Goal: Task Accomplishment & Management: Use online tool/utility

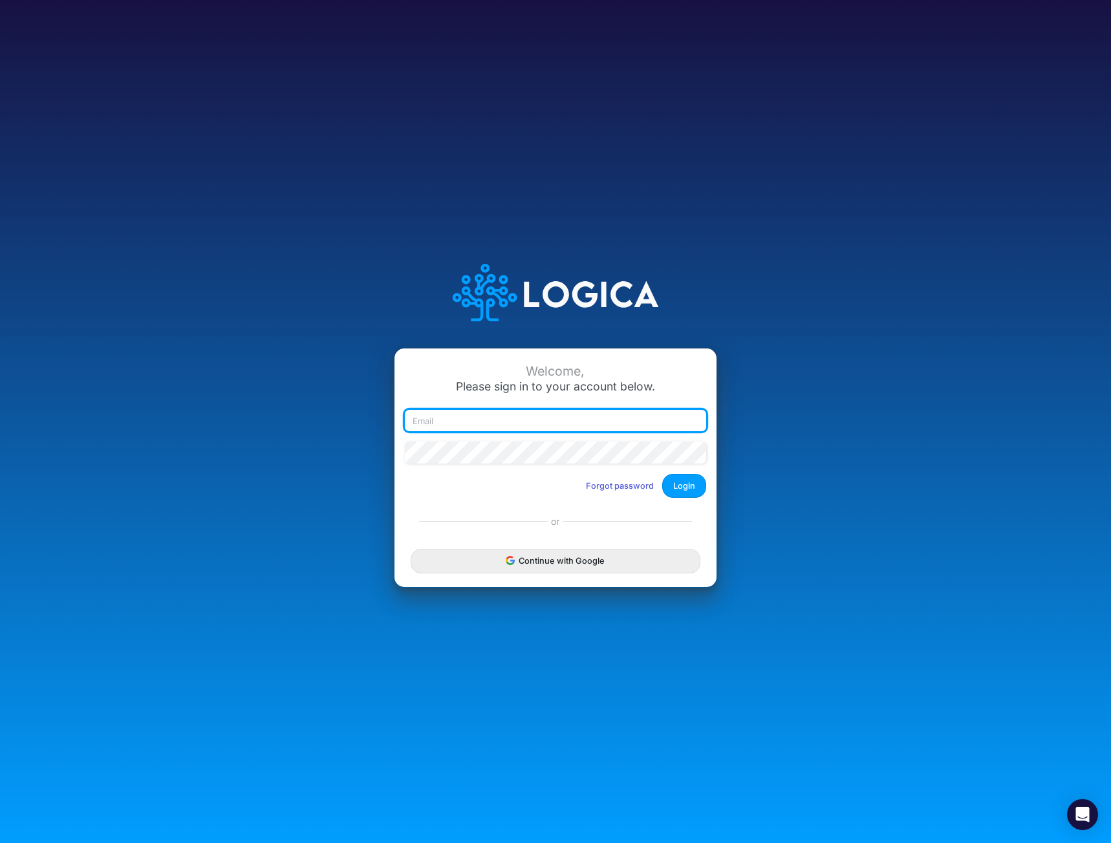
type input "[EMAIL_ADDRESS][DOMAIN_NAME]"
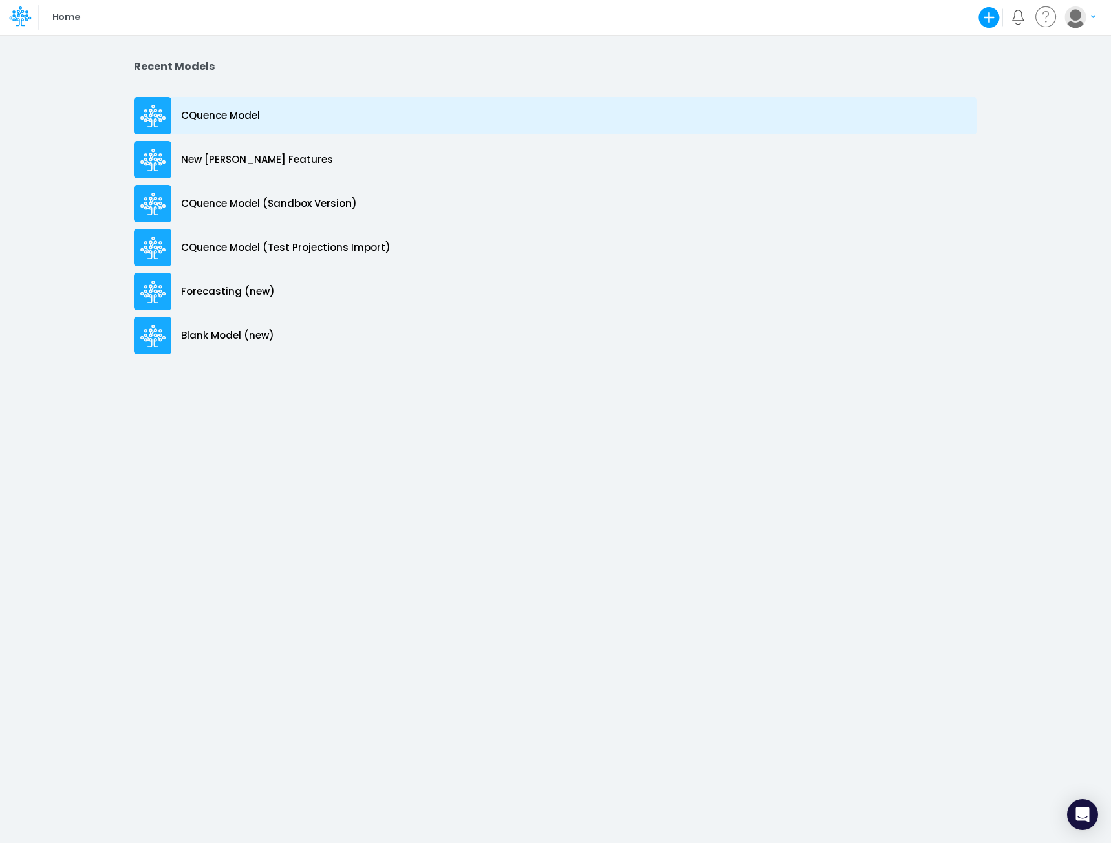
click at [227, 114] on p "CQuence Model" at bounding box center [220, 116] width 79 height 15
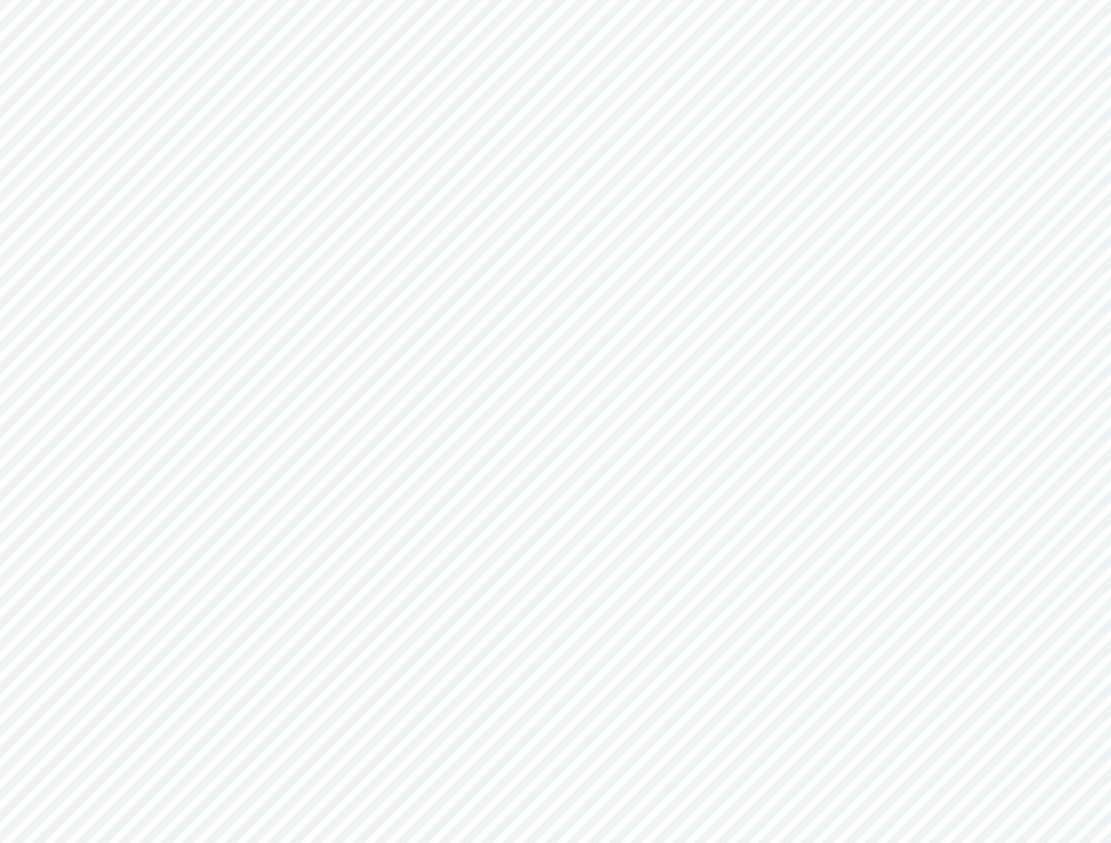
type input "Consolidated All by Month"
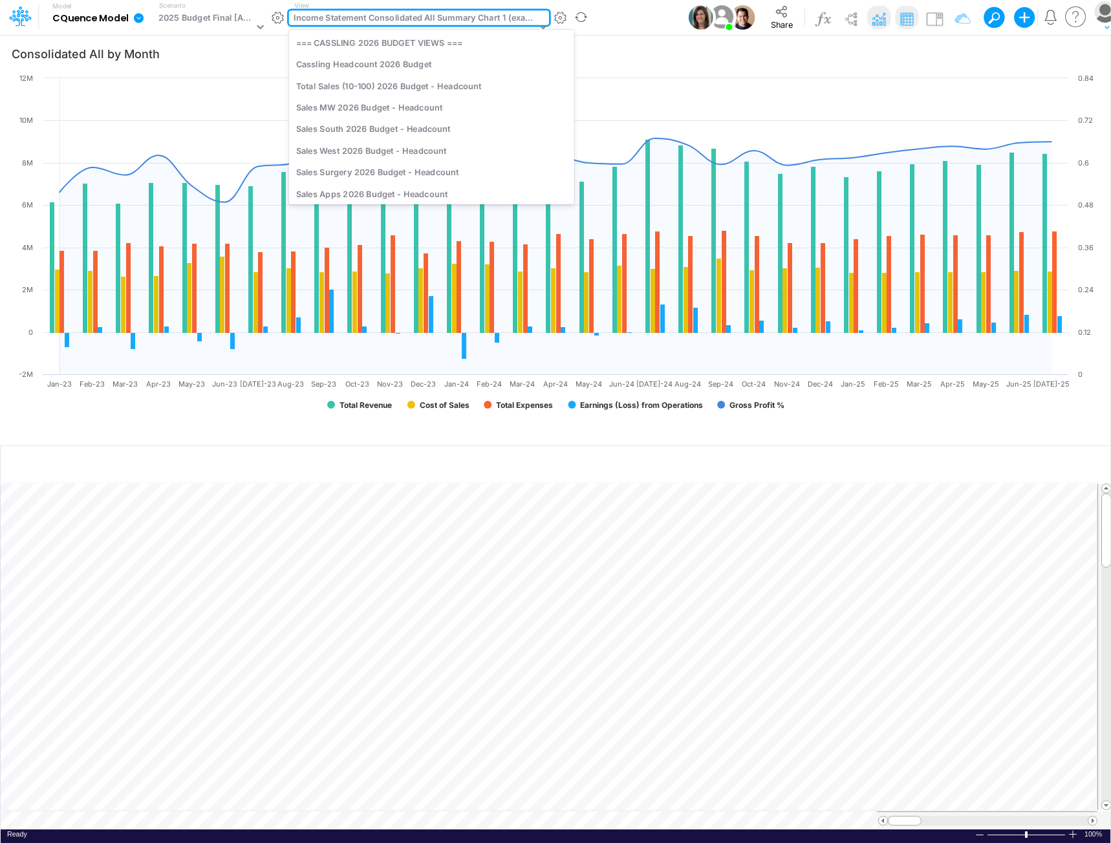
click at [361, 21] on div "Income Statement Consolidated All Summary Chart 1 (example)" at bounding box center [415, 19] width 243 height 15
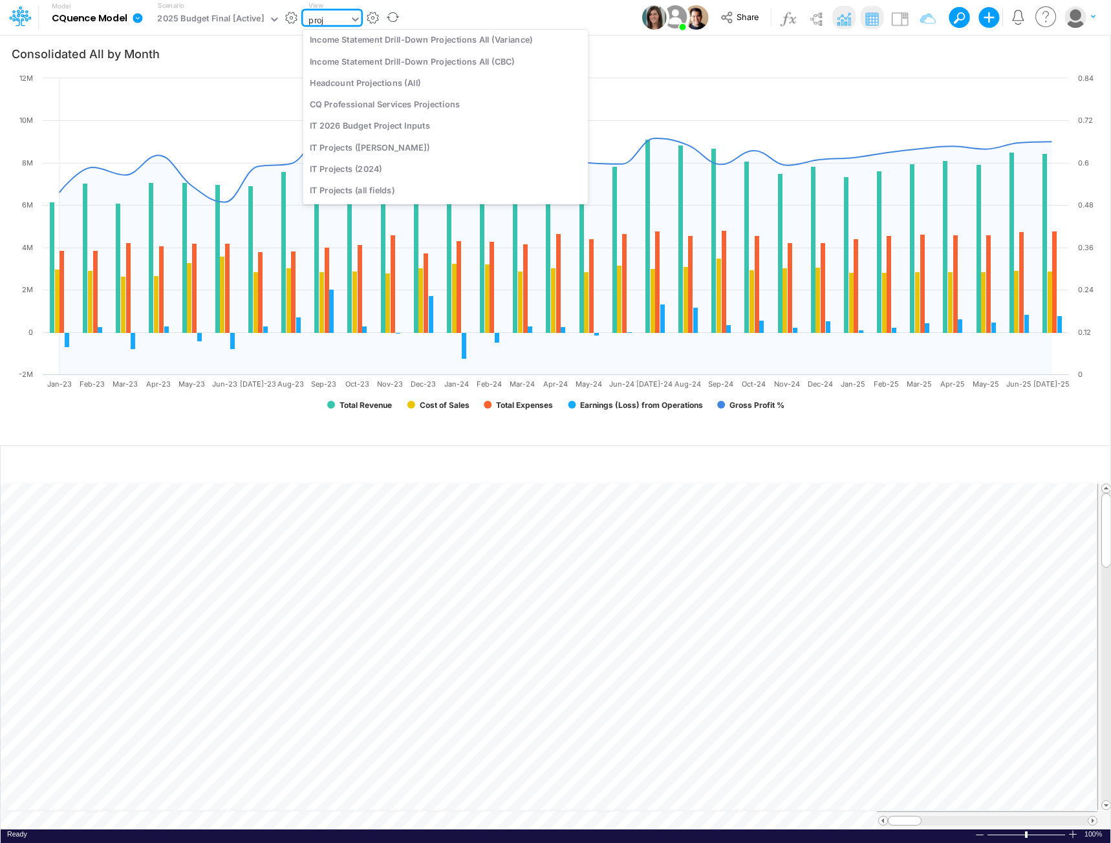
scroll to position [171, 0]
type input "project"
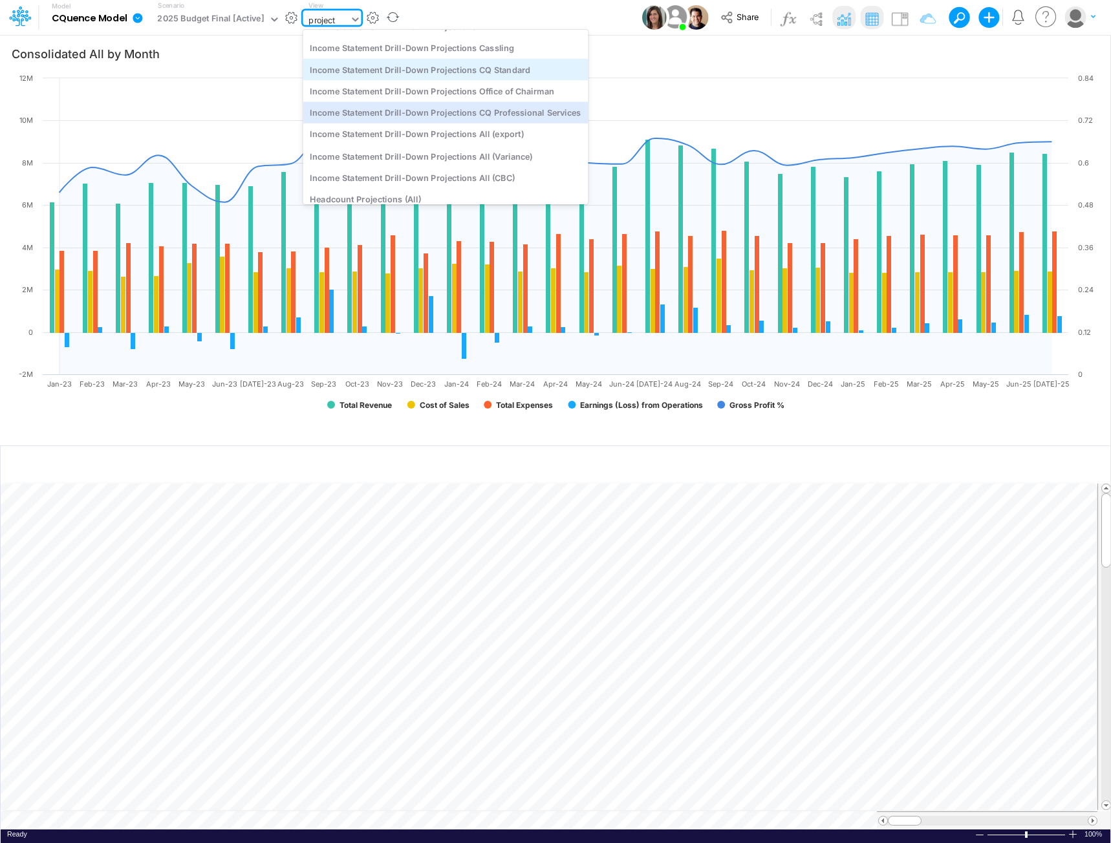
scroll to position [0, 0]
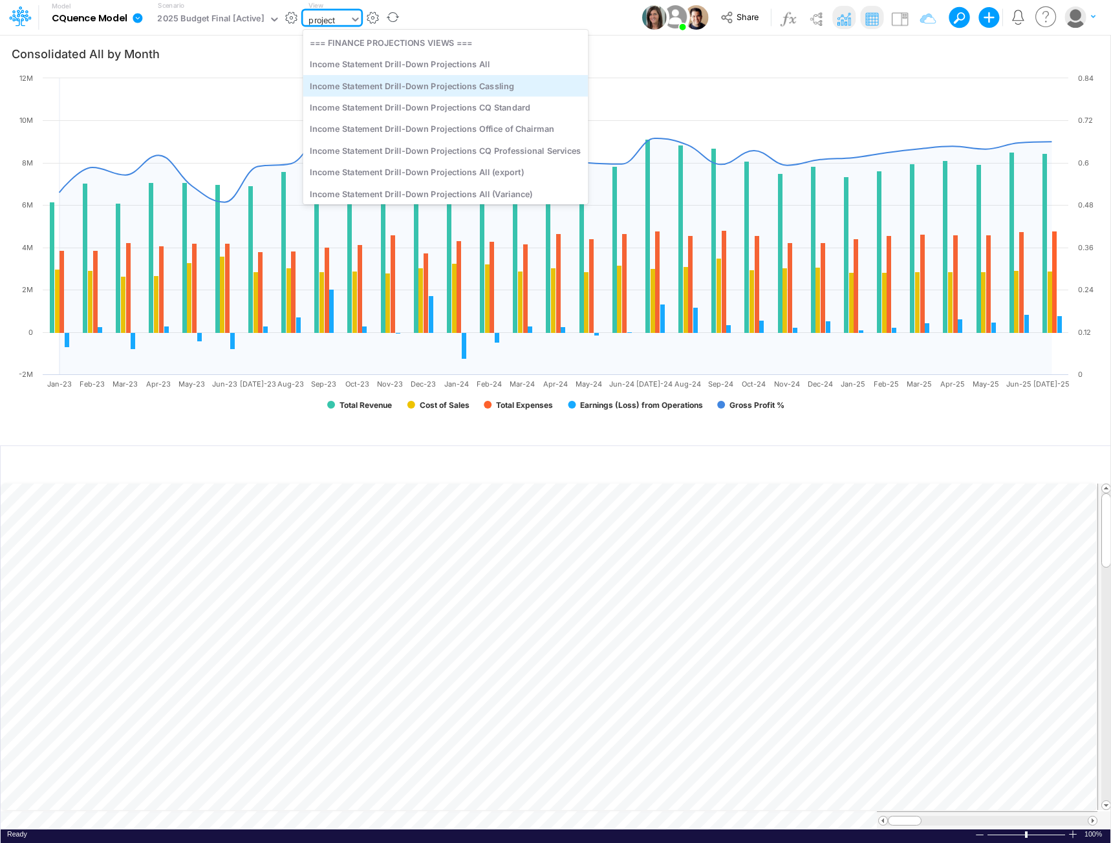
click at [454, 90] on div "Income Statement Drill-Down Projections Cassling" at bounding box center [445, 85] width 285 height 21
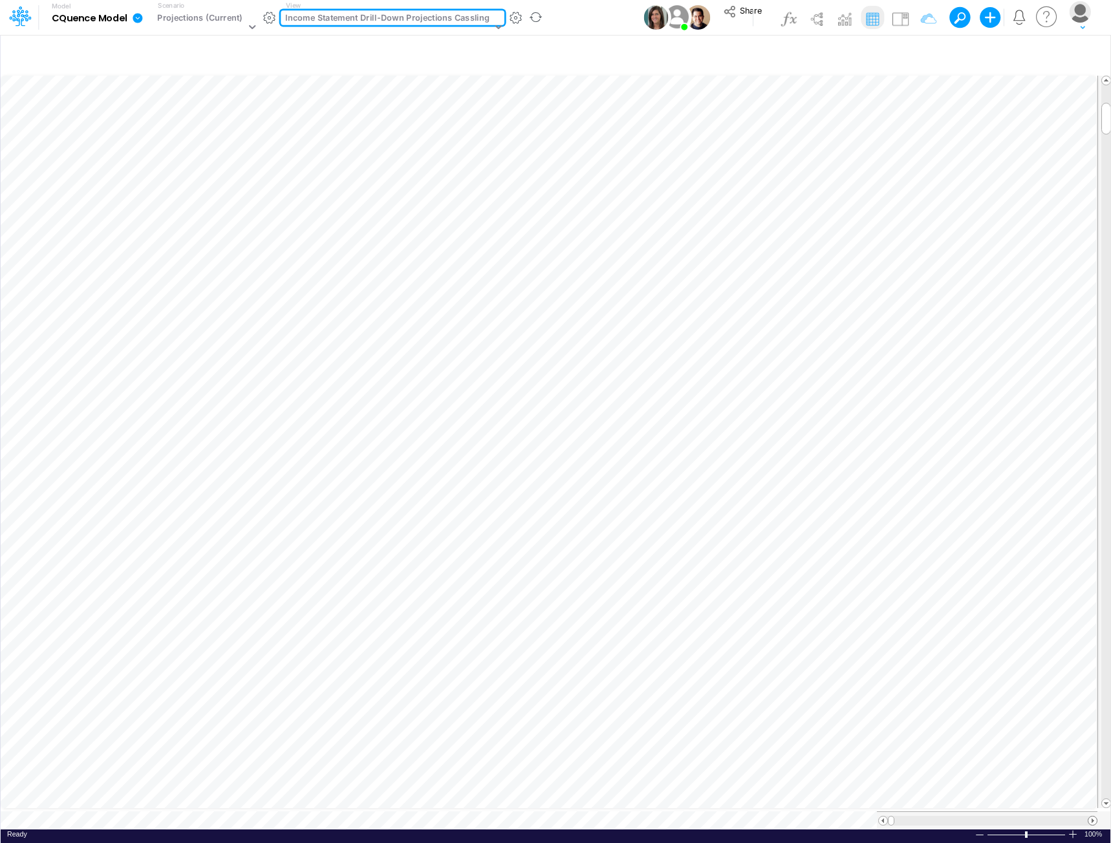
click at [1095, 817] on span at bounding box center [1093, 821] width 8 height 8
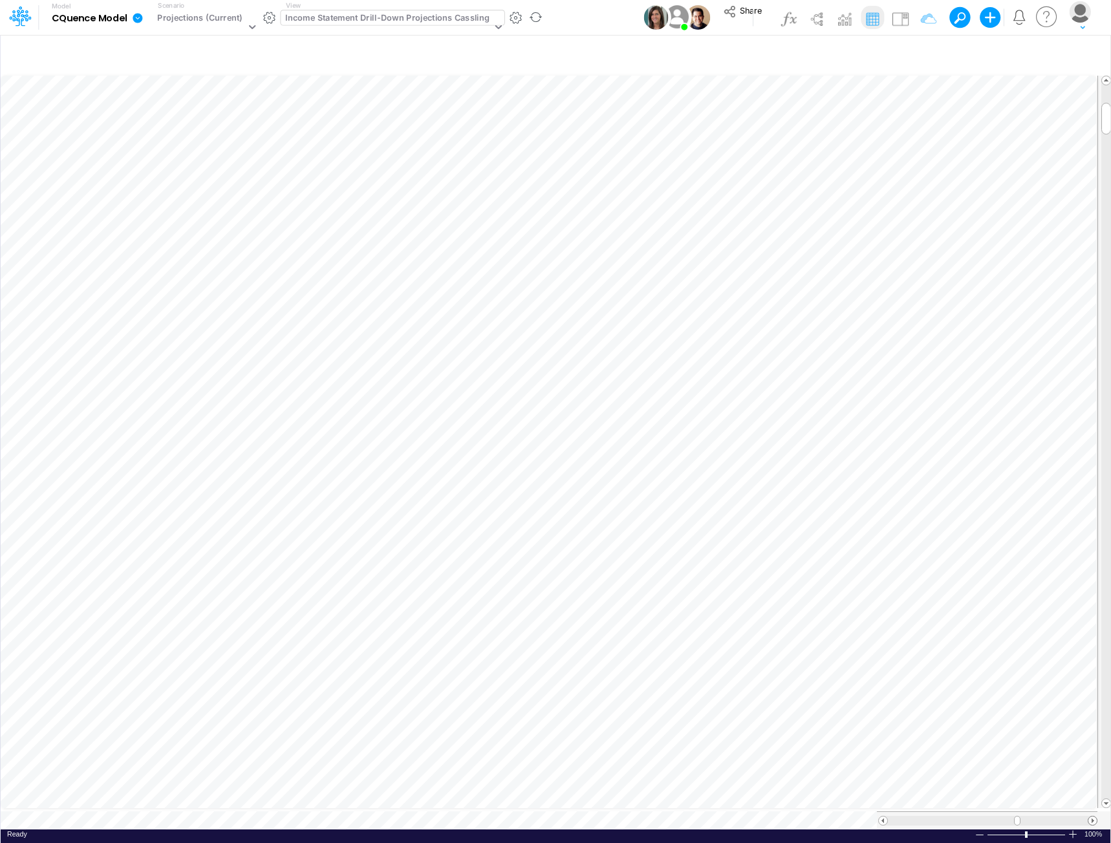
click at [1095, 817] on span at bounding box center [1093, 821] width 8 height 8
drag, startPoint x: 1105, startPoint y: 250, endPoint x: 1111, endPoint y: 576, distance: 325.4
click at [1111, 576] on div "Insert node Component Variable Constant Group Addition Subtraction Multiplicati…" at bounding box center [555, 438] width 1111 height 809
